Goal: Task Accomplishment & Management: Use online tool/utility

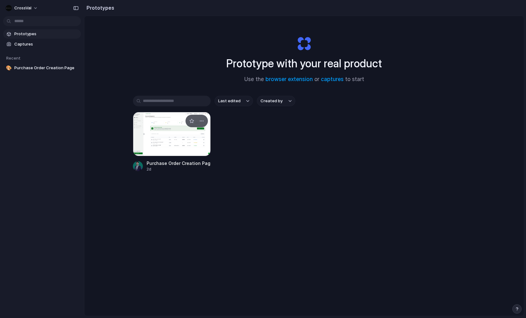
click at [195, 147] on div at bounding box center [172, 134] width 78 height 44
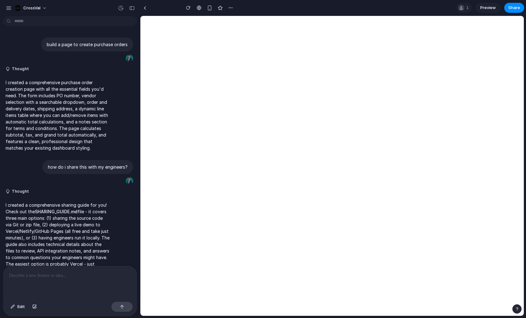
scroll to position [150, 0]
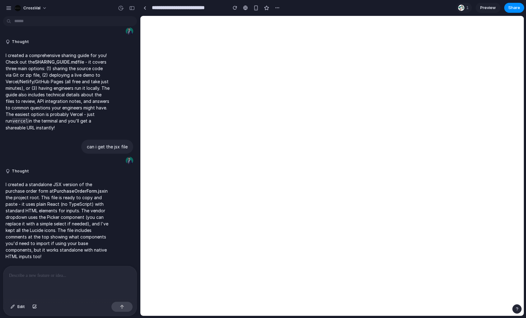
drag, startPoint x: 195, startPoint y: 147, endPoint x: 88, endPoint y: 275, distance: 166.3
click at [88, 275] on p at bounding box center [70, 275] width 122 height 7
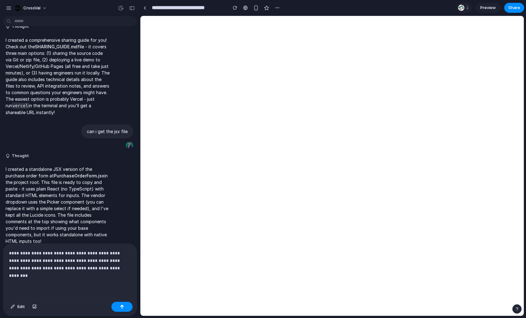
scroll to position [172, 0]
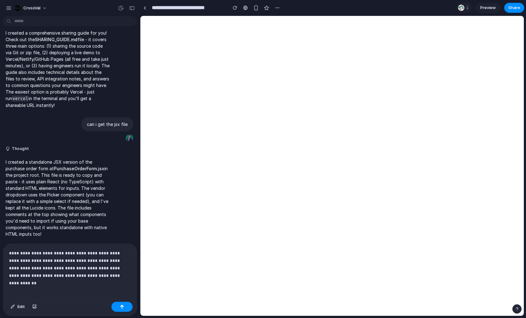
click at [119, 306] on button "button" at bounding box center [121, 306] width 21 height 10
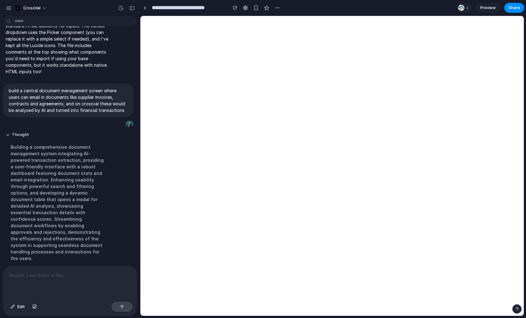
scroll to position [445, 0]
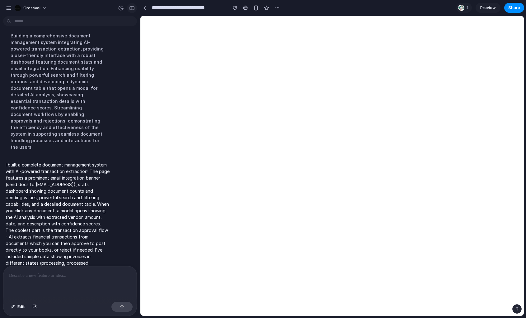
click at [133, 6] on div "button" at bounding box center [132, 8] width 6 height 4
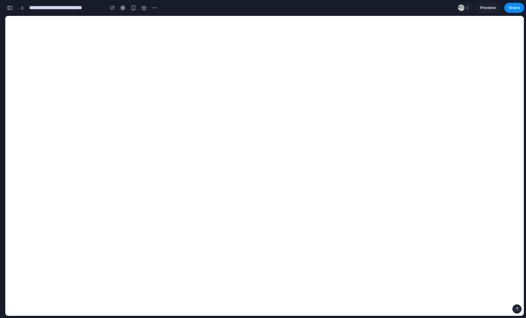
scroll to position [844, 0]
